Goal: Task Accomplishment & Management: Use online tool/utility

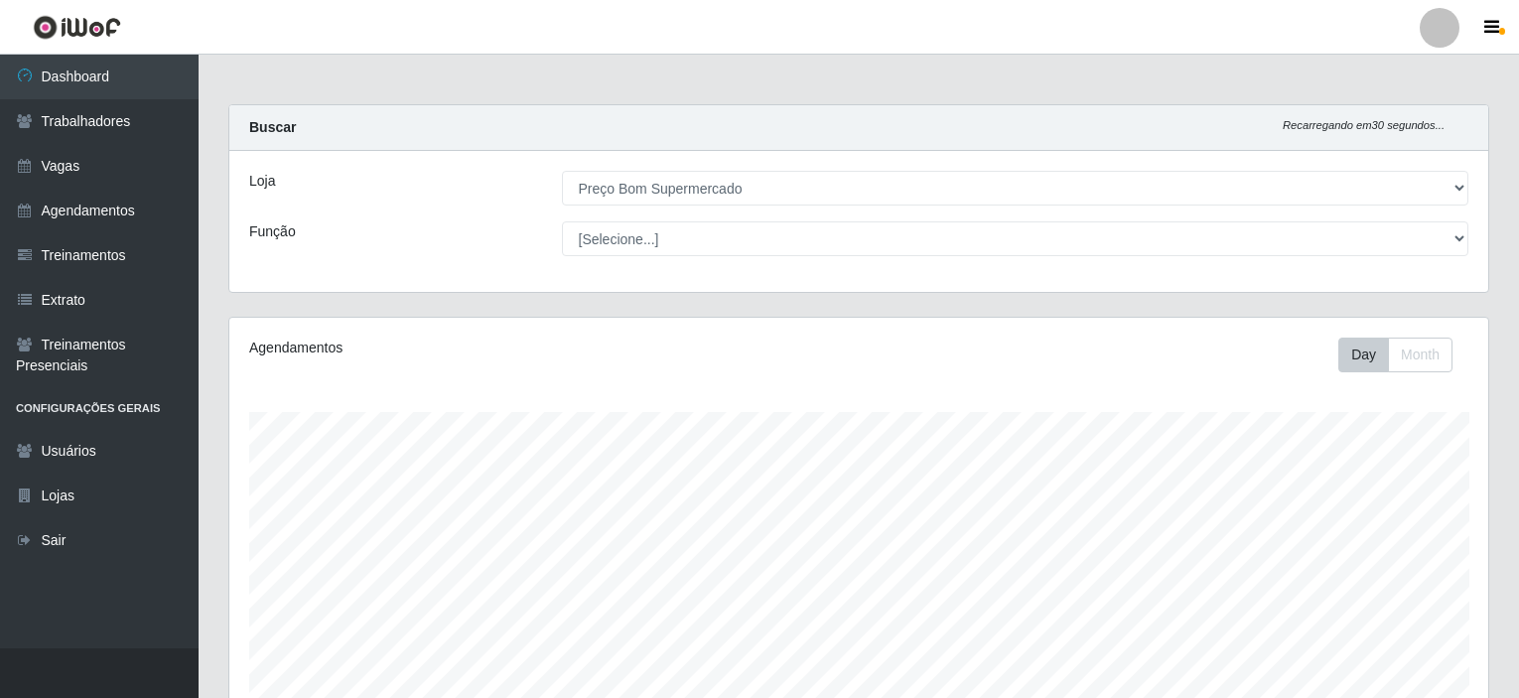
select select "387"
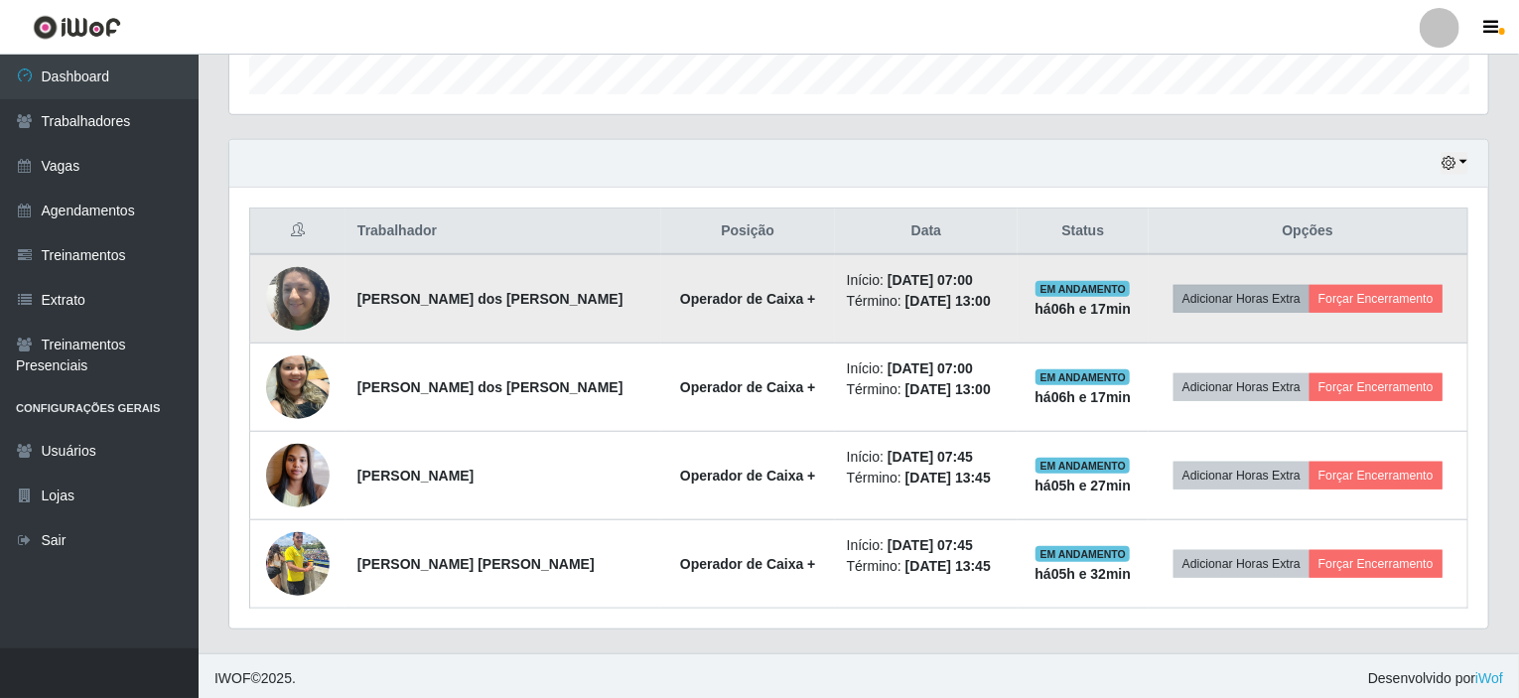
scroll to position [412, 1259]
click at [1382, 287] on button "Forçar Encerramento" at bounding box center [1375, 299] width 133 height 28
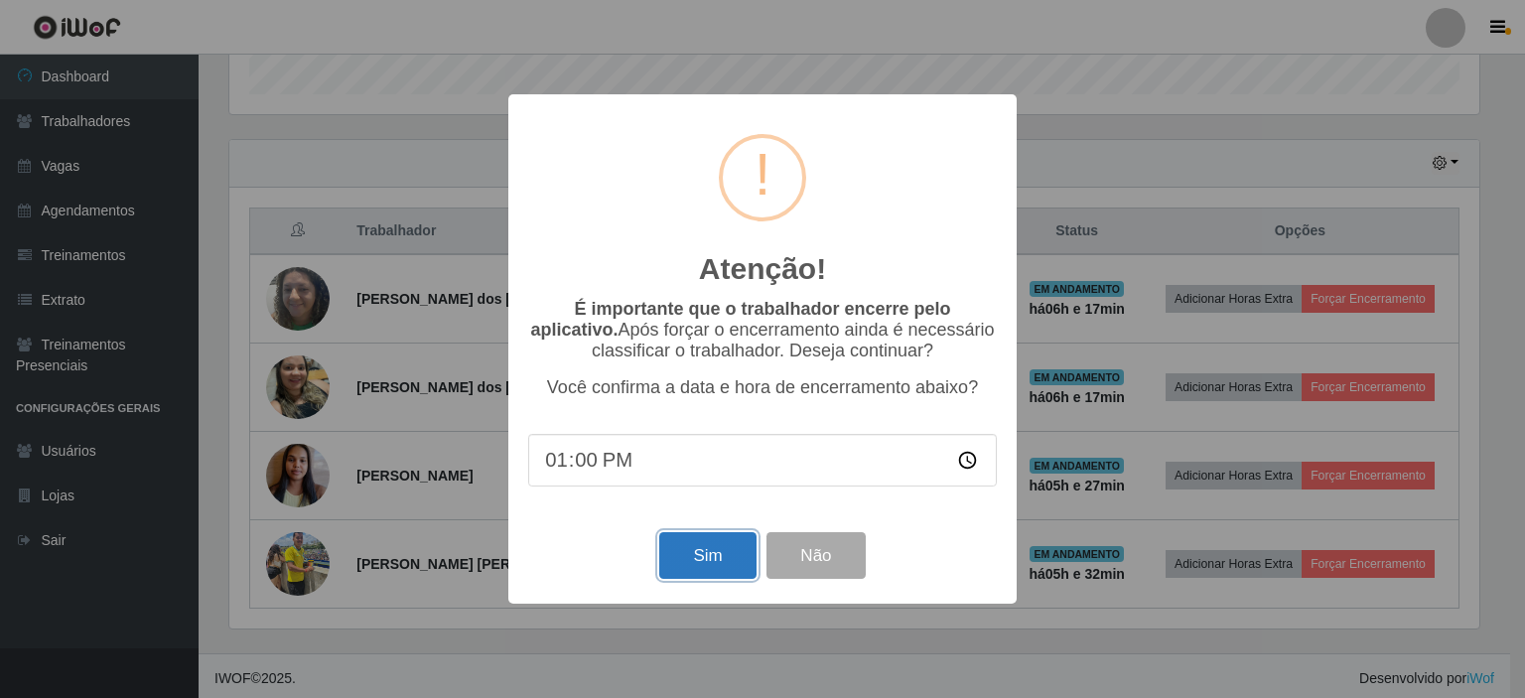
click at [704, 562] on button "Sim" at bounding box center [707, 555] width 96 height 47
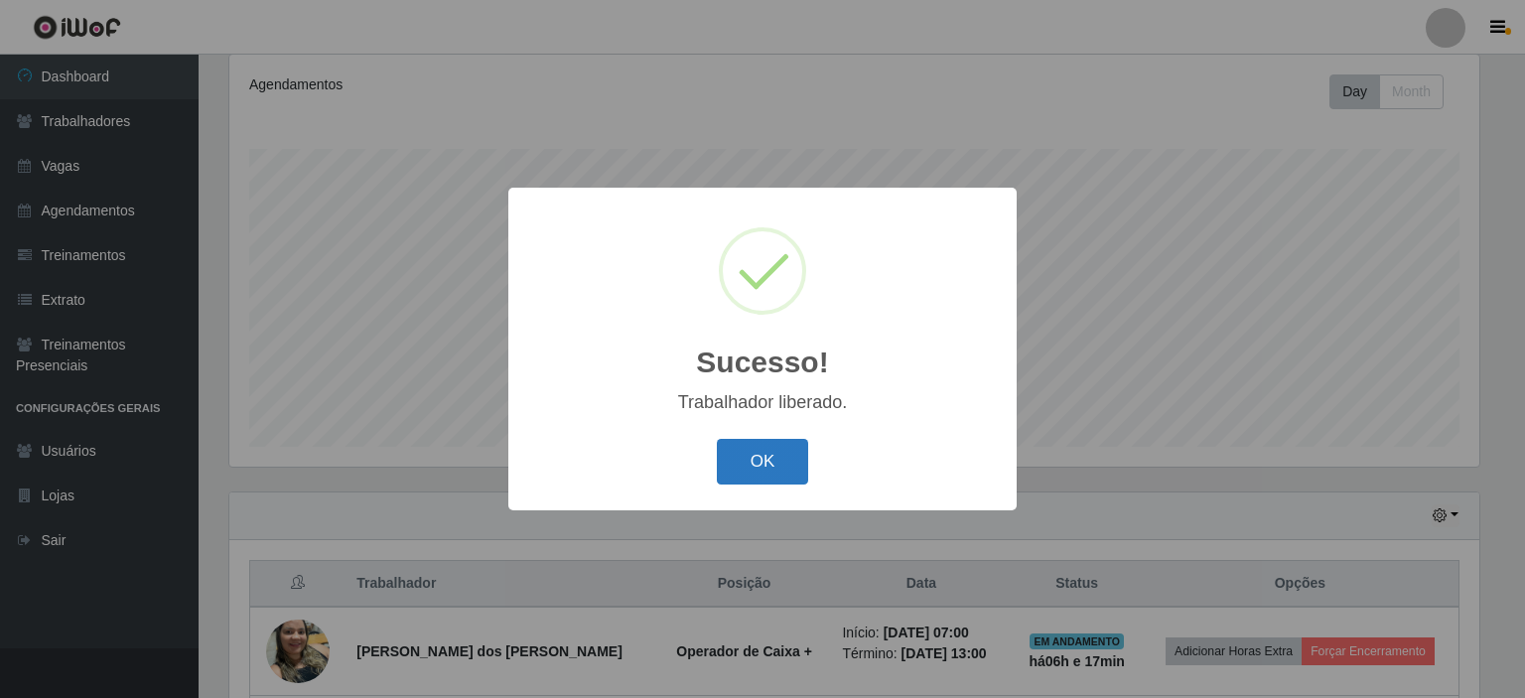
click at [770, 454] on button "OK" at bounding box center [763, 462] width 92 height 47
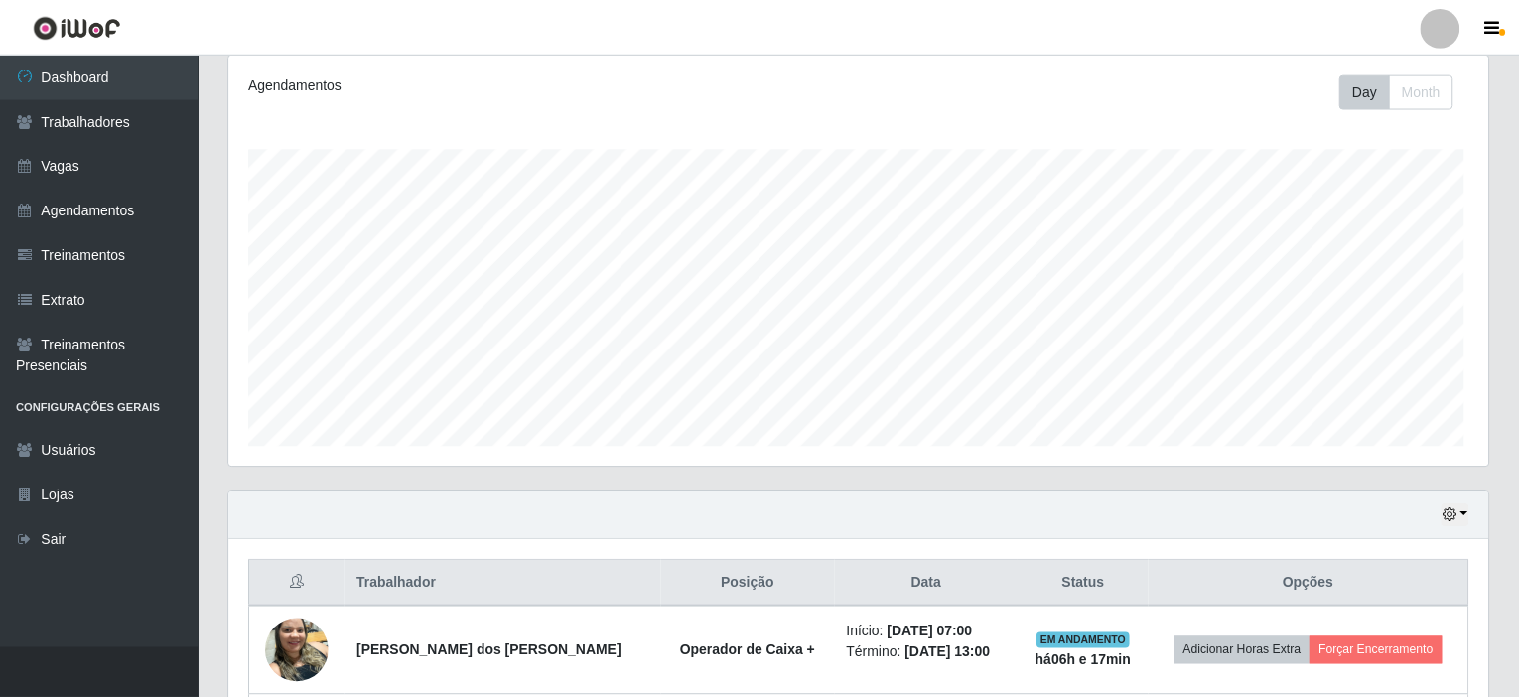
scroll to position [412, 1259]
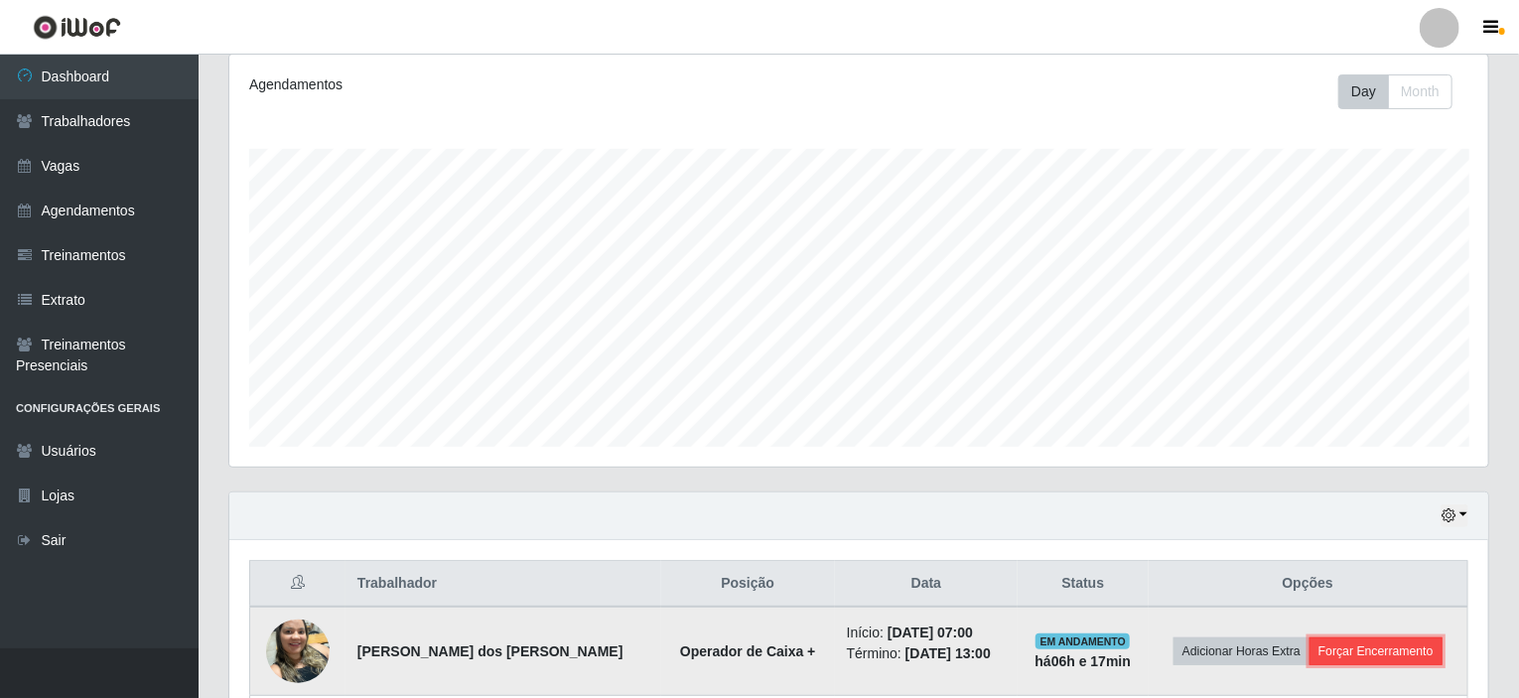
click at [1365, 654] on button "Forçar Encerramento" at bounding box center [1375, 651] width 133 height 28
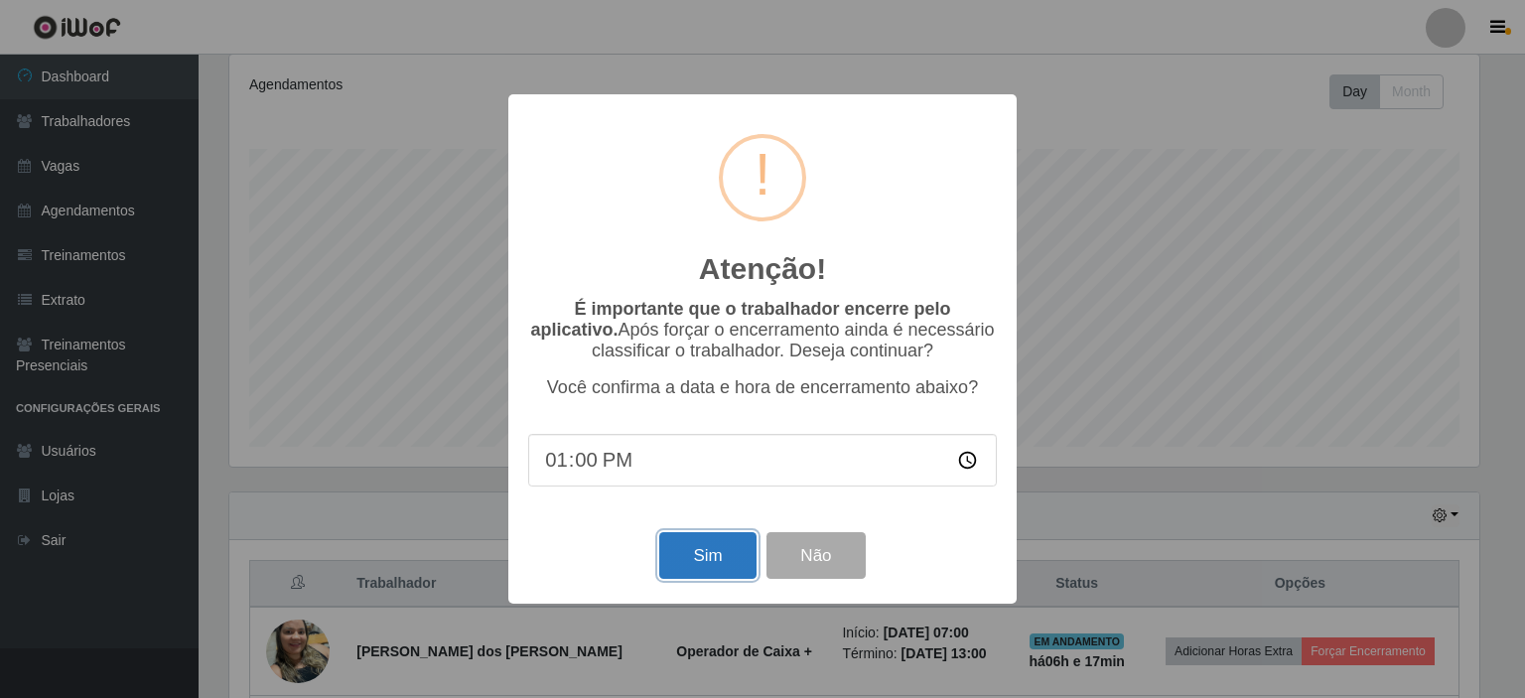
click at [696, 560] on button "Sim" at bounding box center [707, 555] width 96 height 47
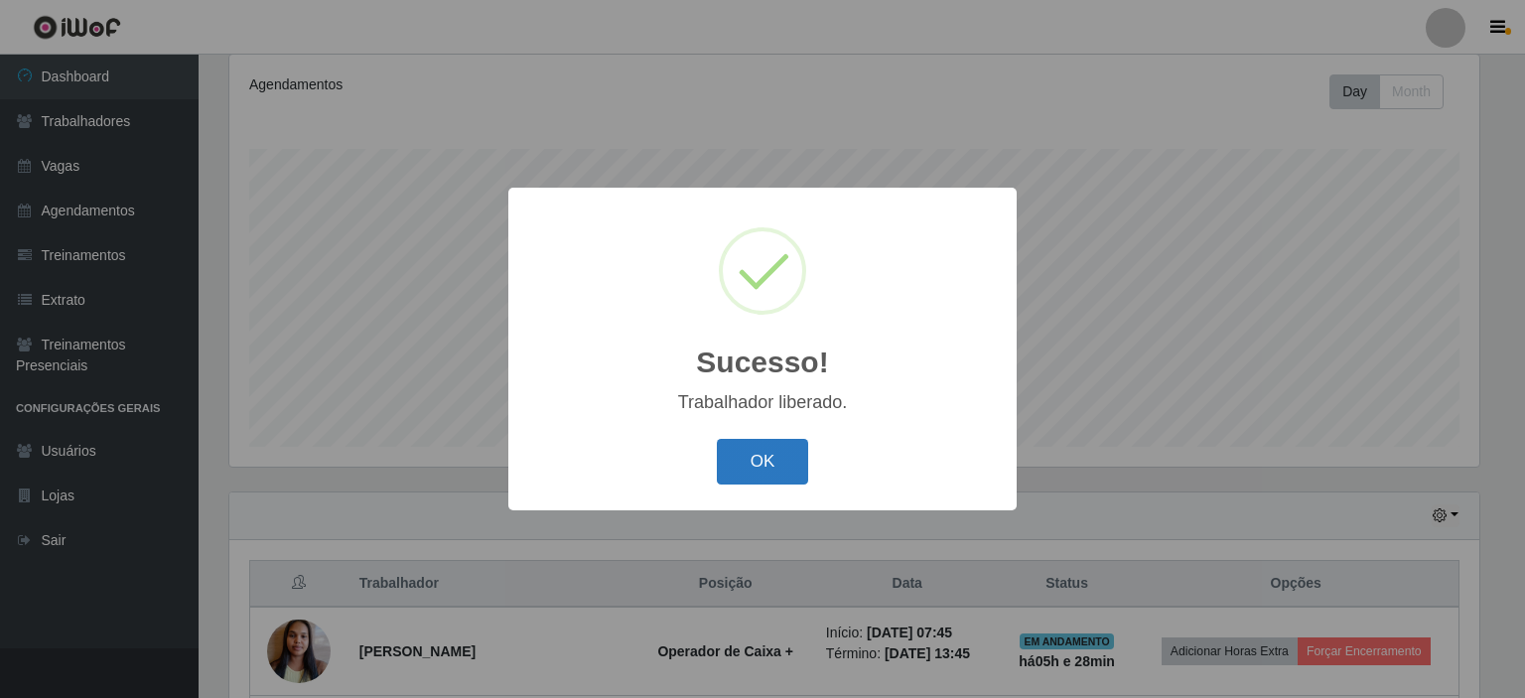
click at [750, 460] on button "OK" at bounding box center [763, 462] width 92 height 47
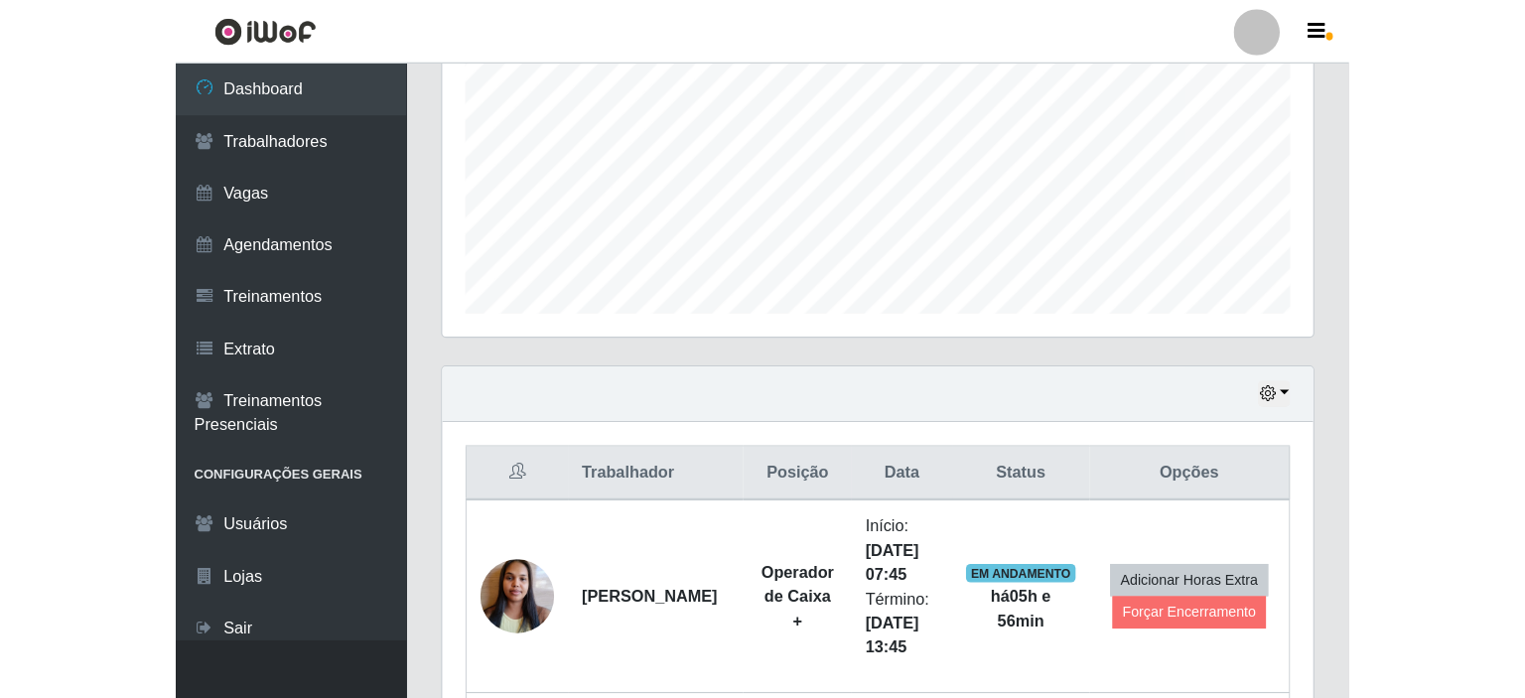
scroll to position [412, 1259]
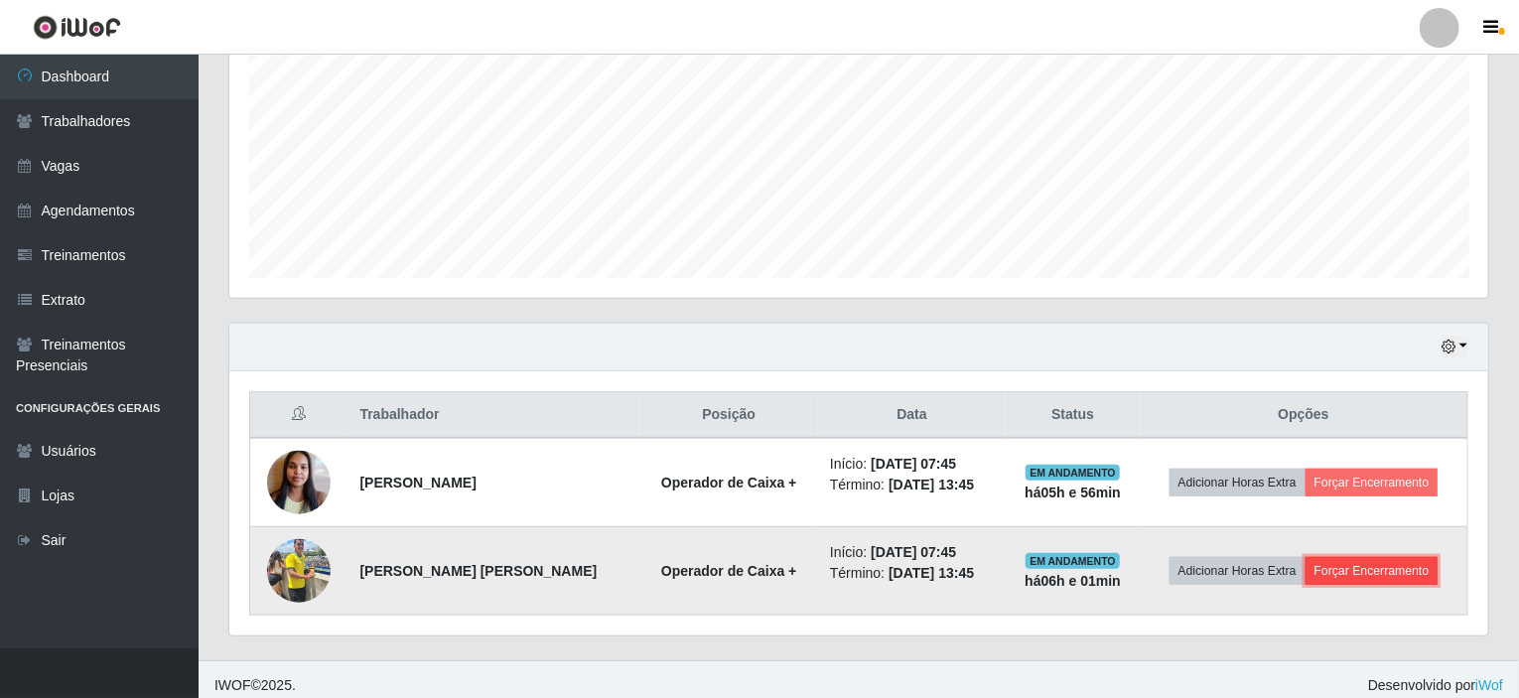
click at [1349, 563] on button "Forçar Encerramento" at bounding box center [1372, 571] width 133 height 28
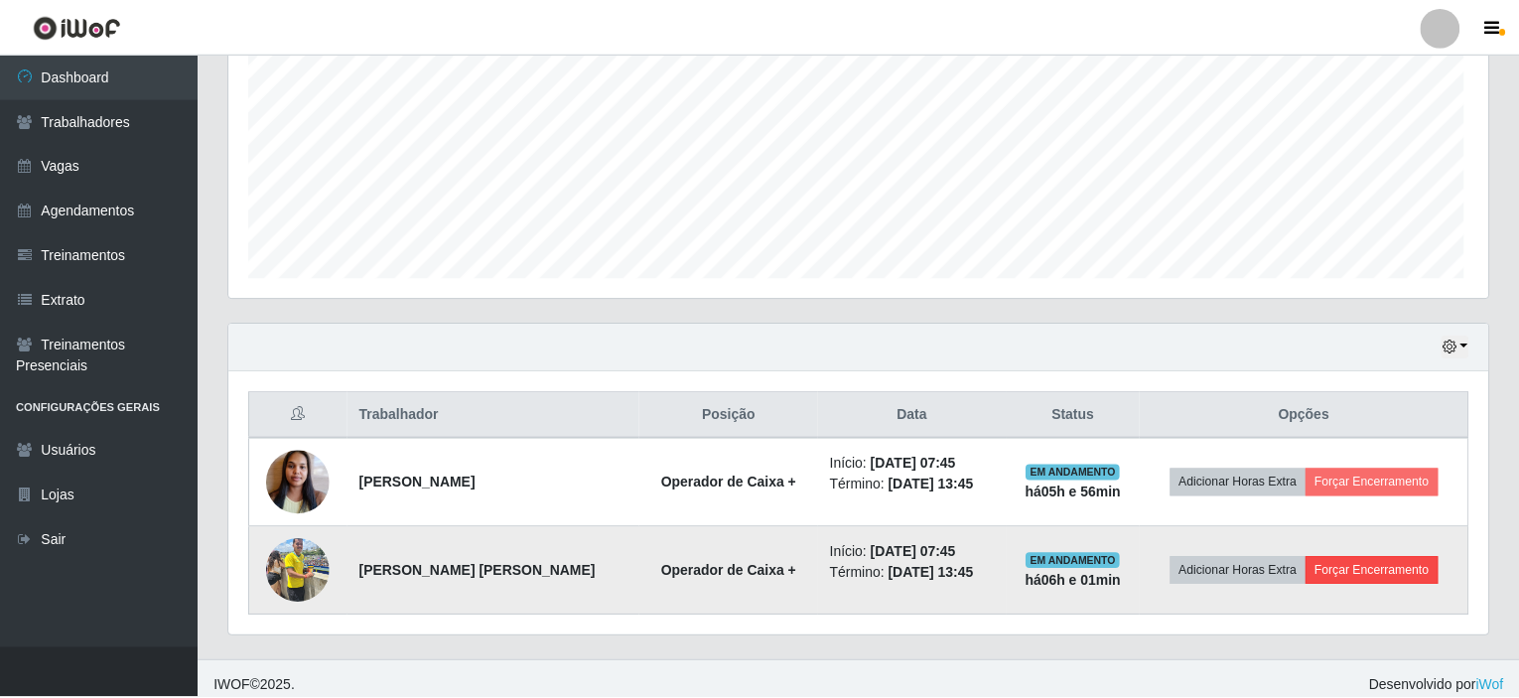
scroll to position [412, 1251]
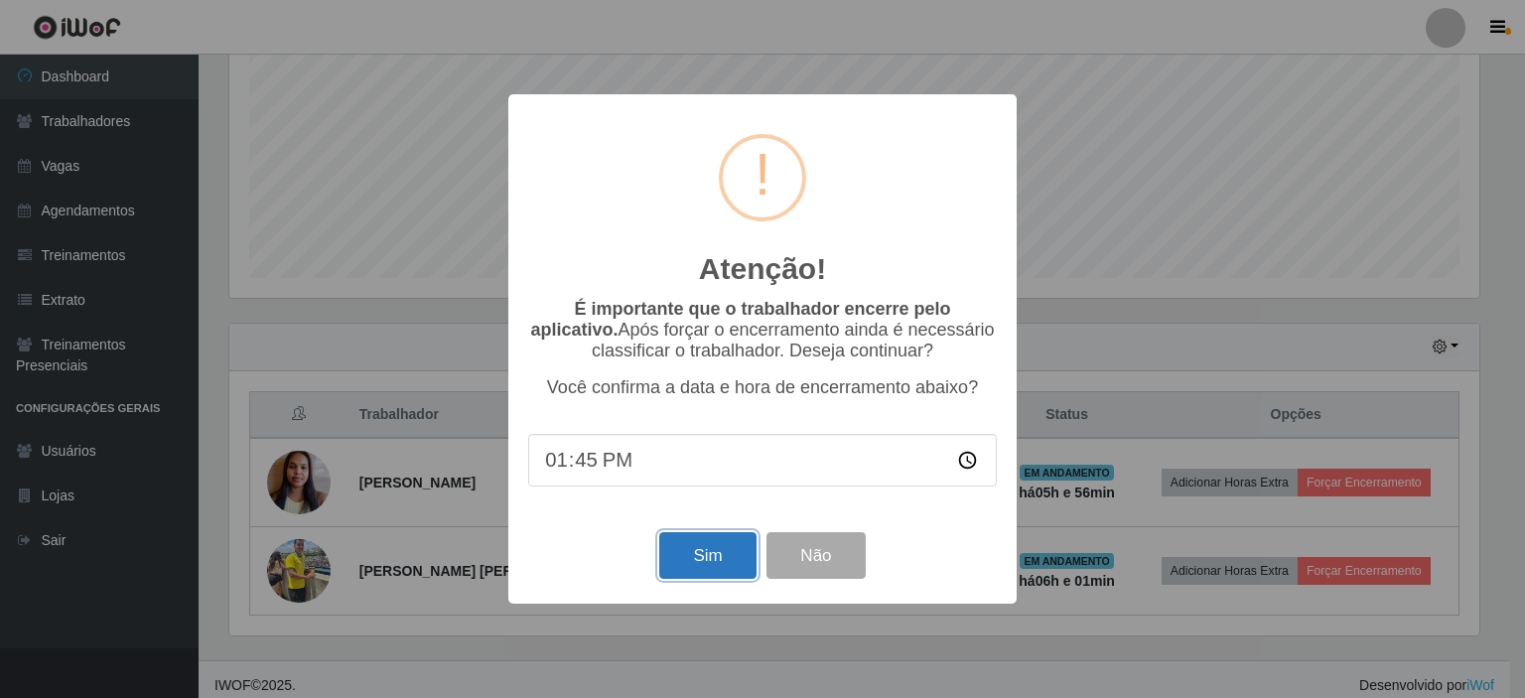
click at [708, 565] on button "Sim" at bounding box center [707, 555] width 96 height 47
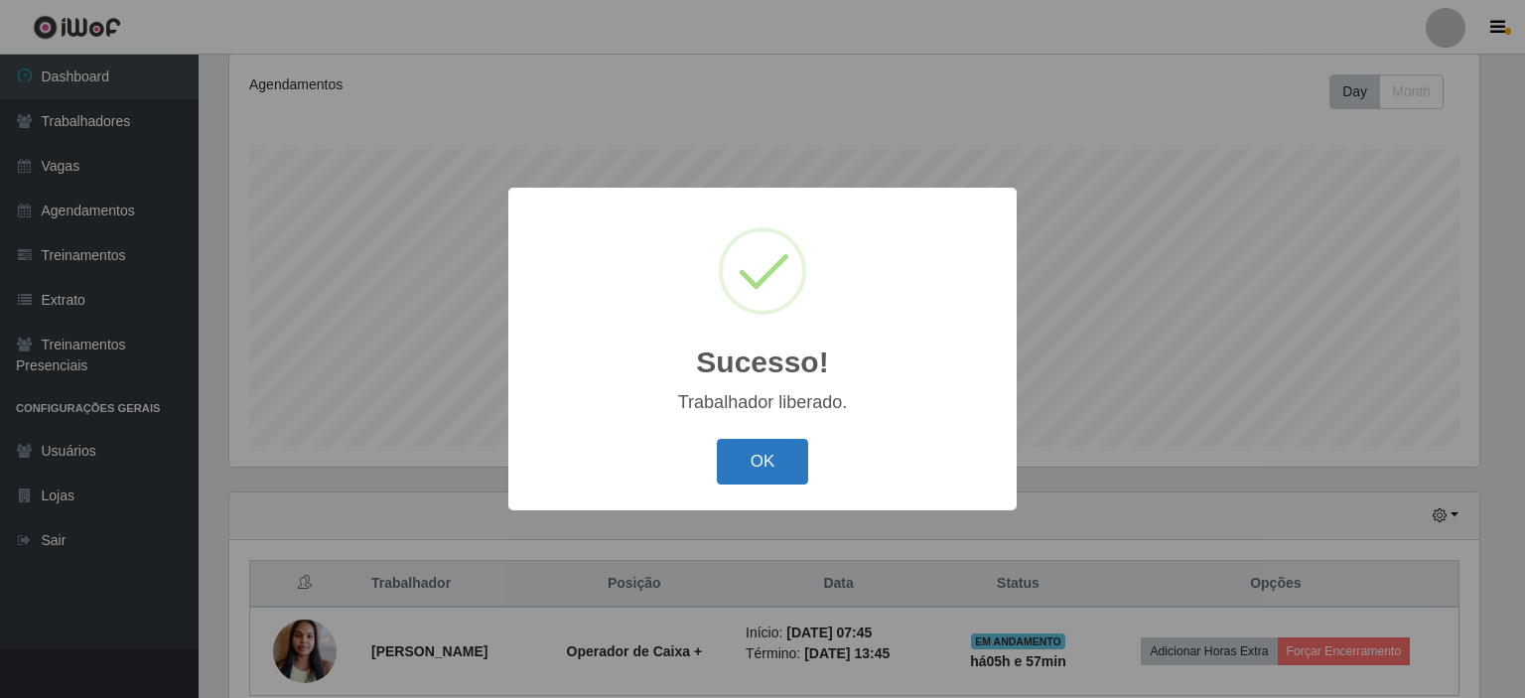
drag, startPoint x: 743, startPoint y: 467, endPoint x: 752, endPoint y: 476, distance: 12.6
click at [746, 472] on button "OK" at bounding box center [763, 462] width 92 height 47
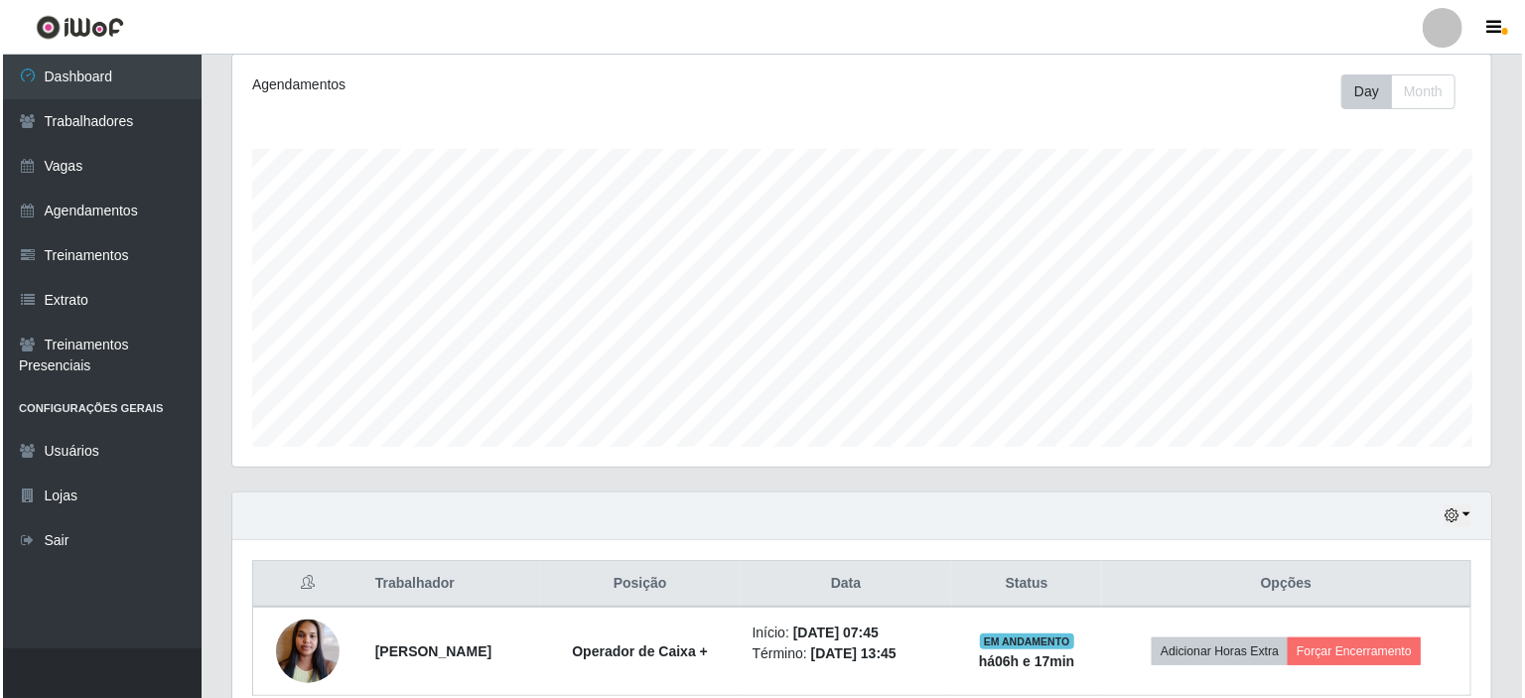
scroll to position [351, 0]
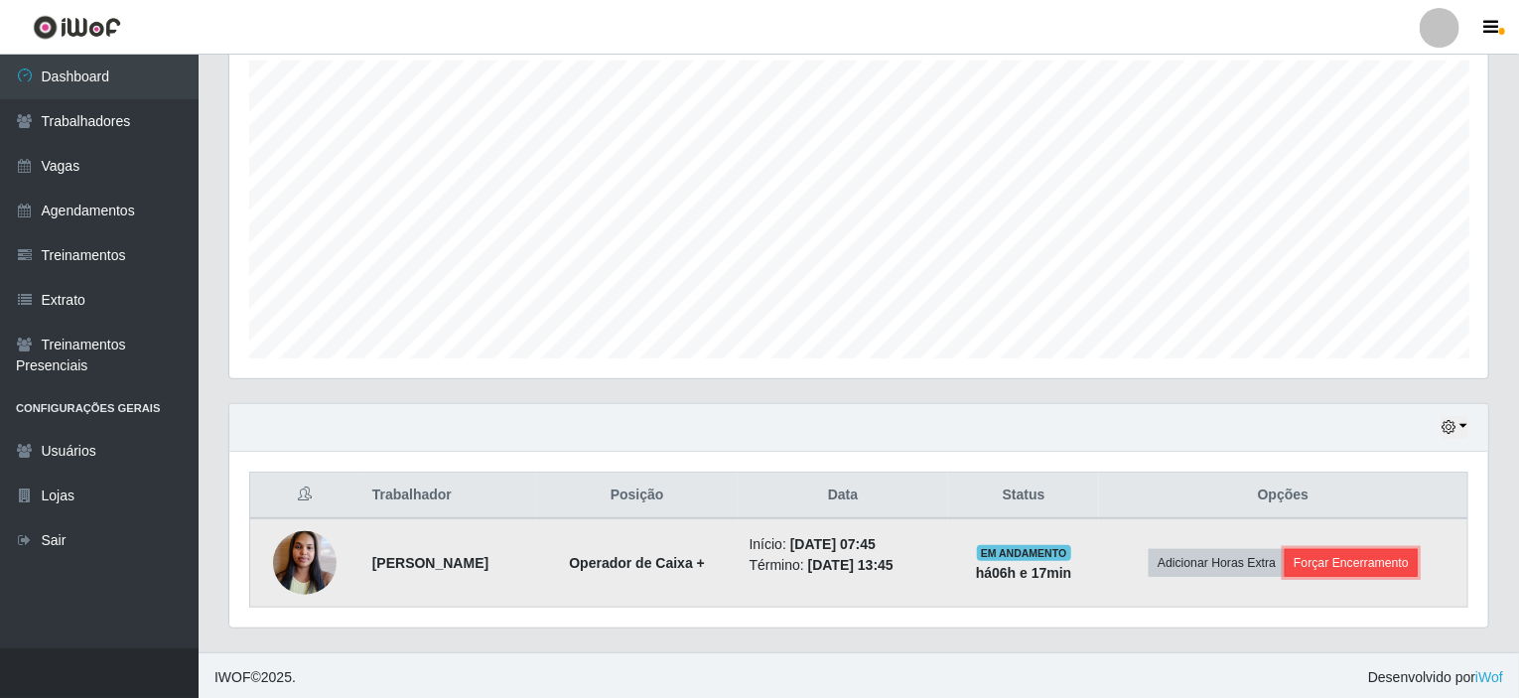
click at [1376, 549] on button "Forçar Encerramento" at bounding box center [1351, 563] width 133 height 28
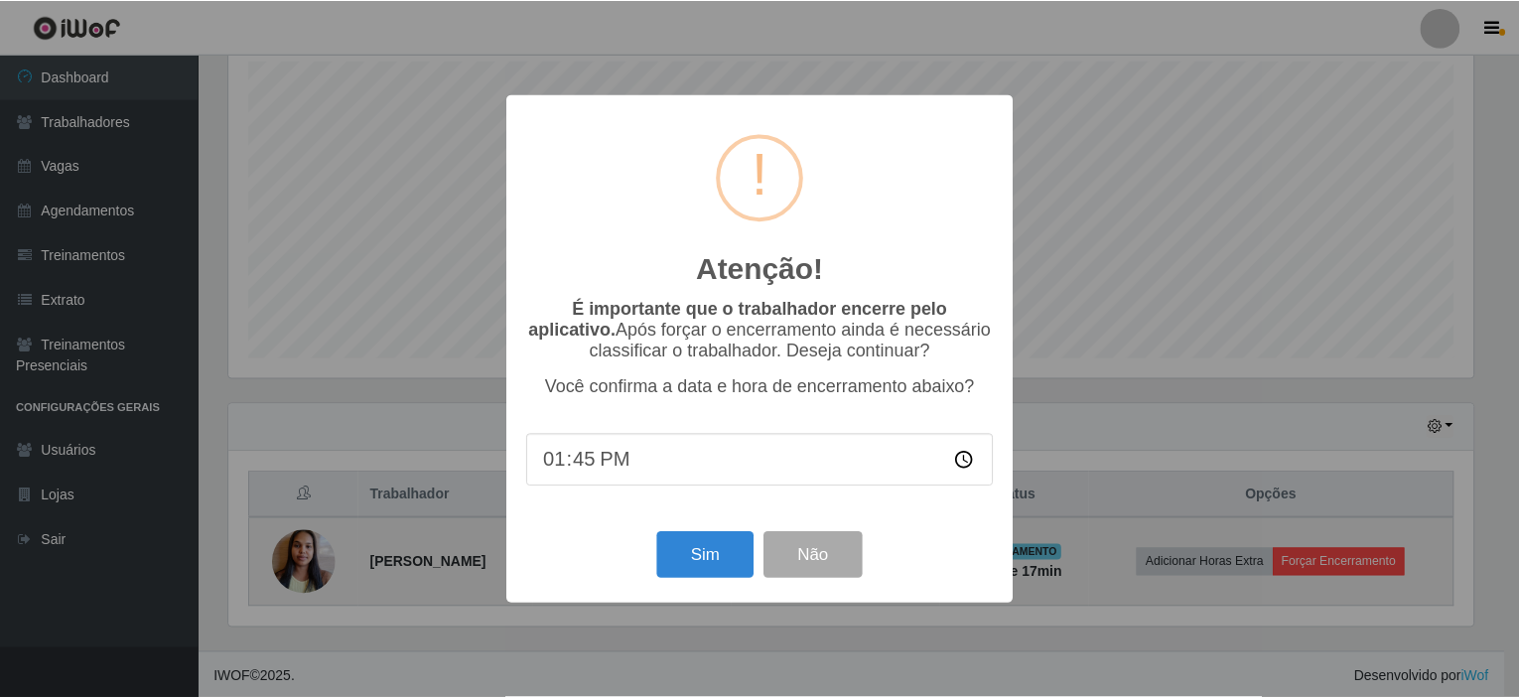
scroll to position [412, 1251]
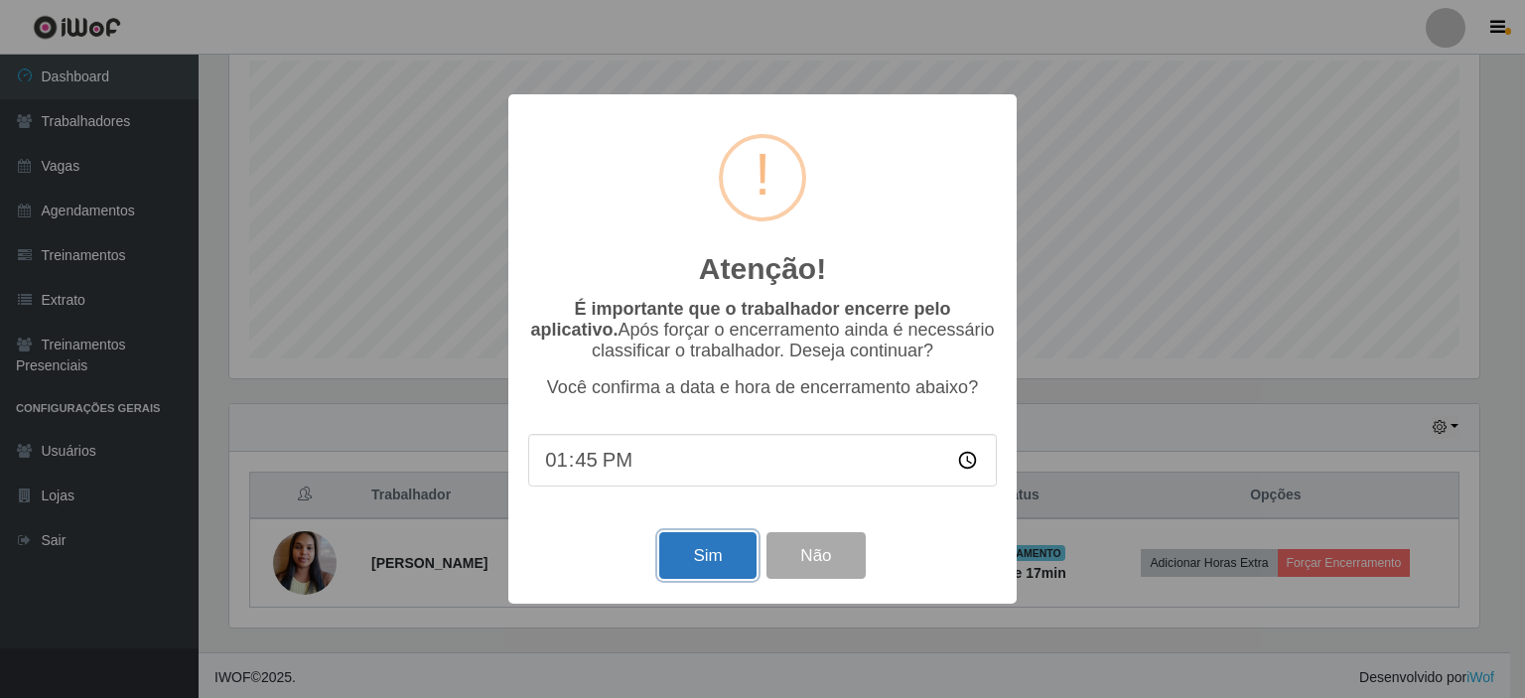
click at [677, 562] on button "Sim" at bounding box center [707, 555] width 96 height 47
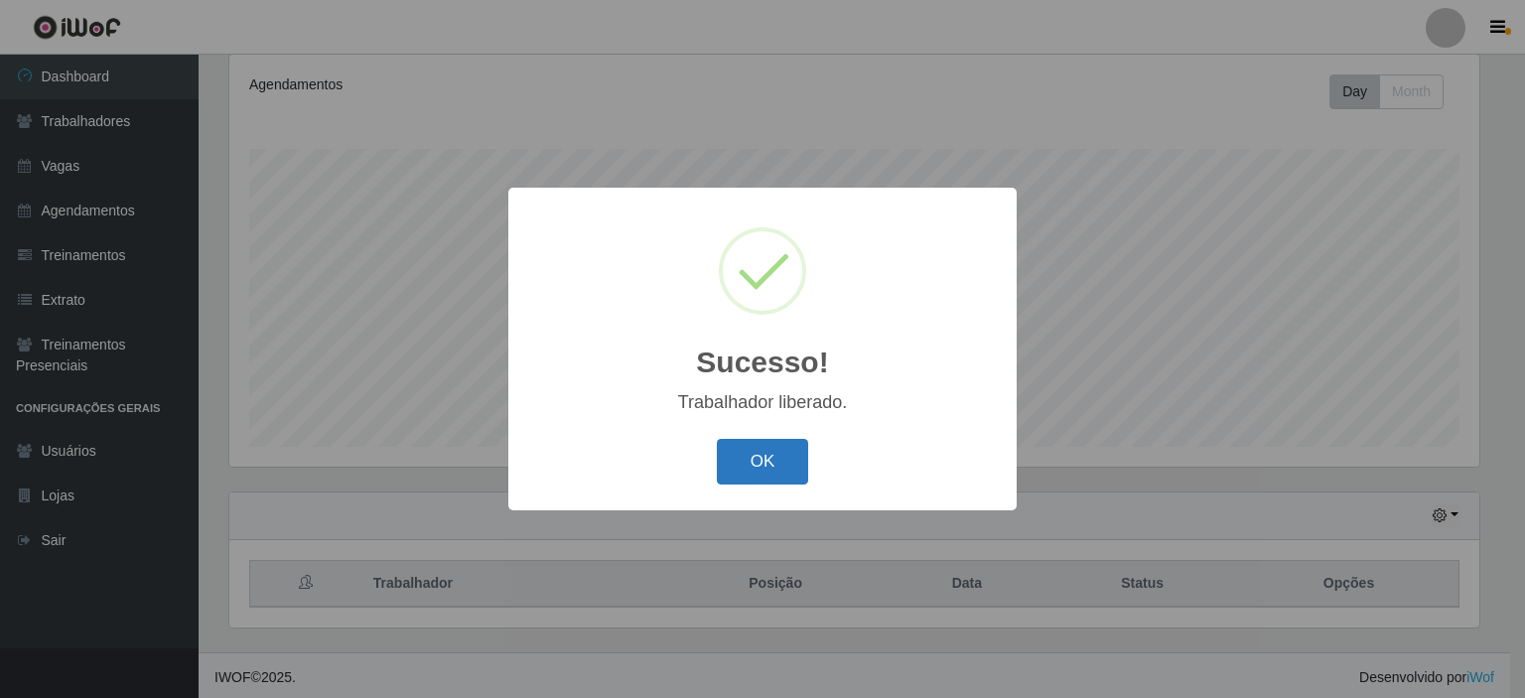
click at [771, 474] on button "OK" at bounding box center [763, 462] width 92 height 47
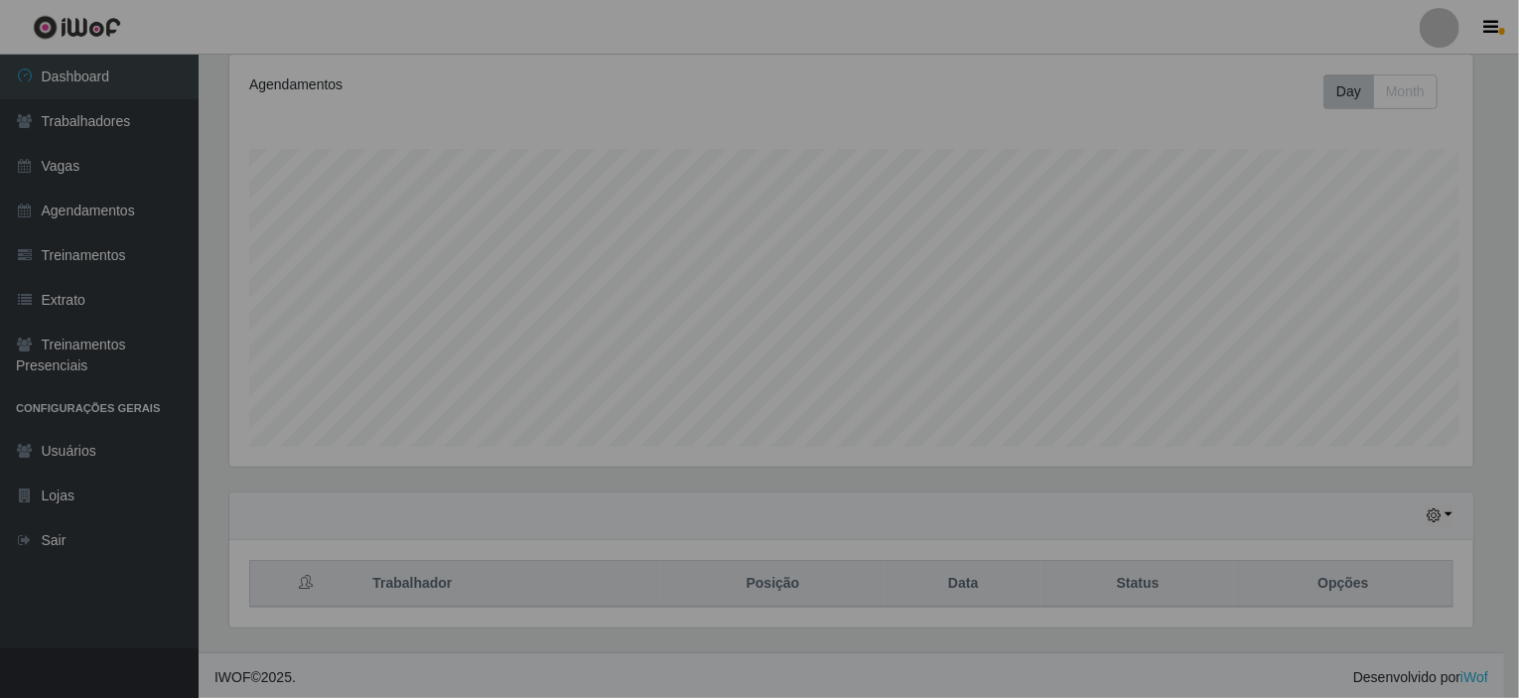
scroll to position [412, 1259]
